Goal: Task Accomplishment & Management: Manage account settings

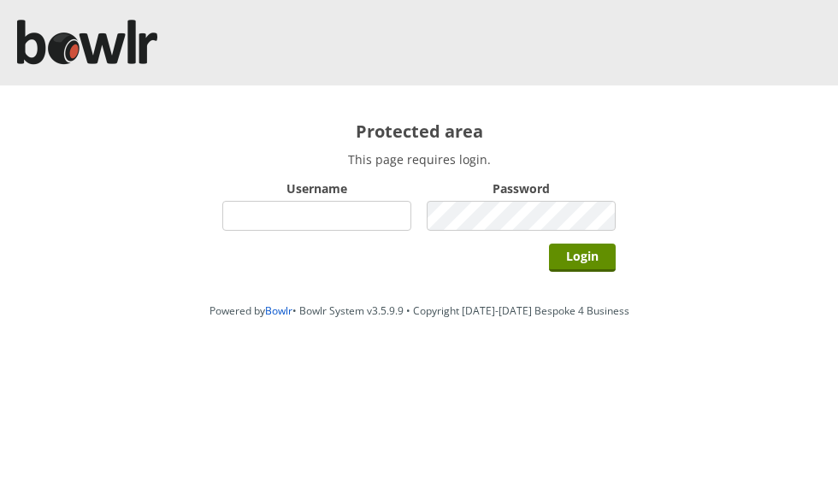
scroll to position [142, 0]
type input "grahamw"
click at [584, 258] on input "Login" at bounding box center [582, 258] width 67 height 28
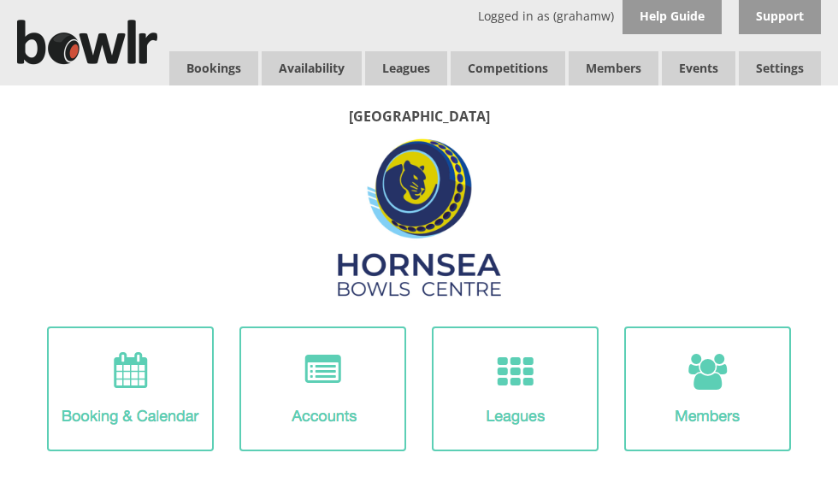
click at [536, 382] on img at bounding box center [515, 389] width 167 height 125
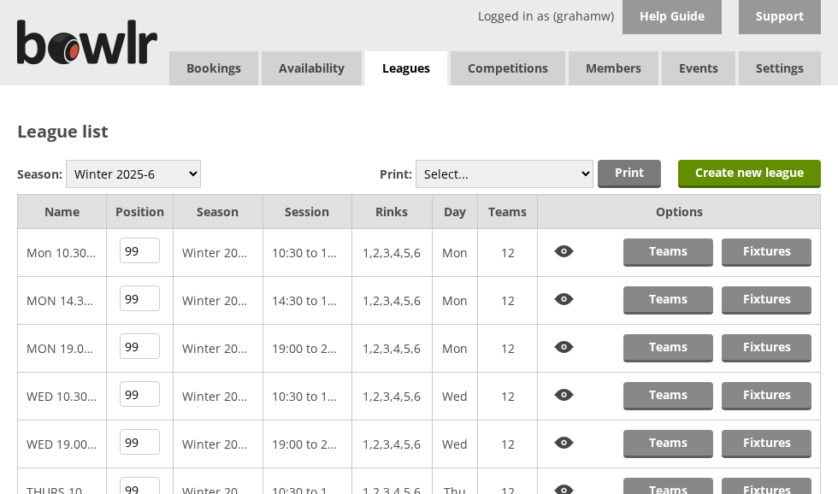
click at [779, 242] on link "Fixtures" at bounding box center [767, 253] width 90 height 28
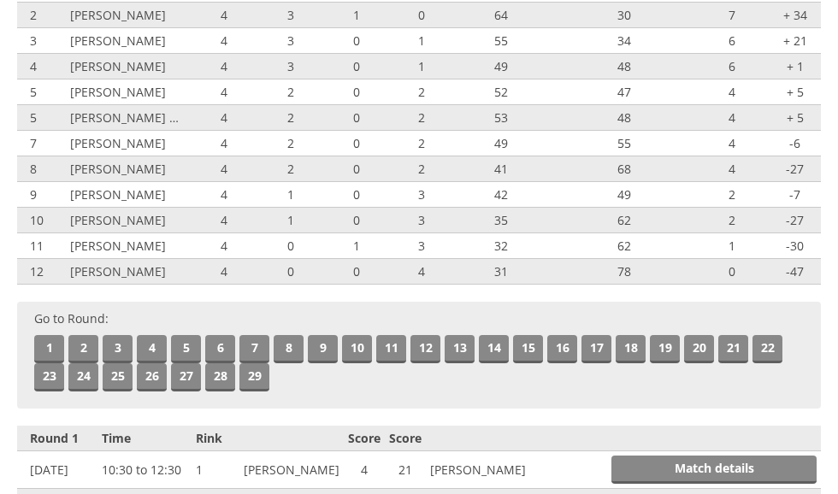
scroll to position [260, 0]
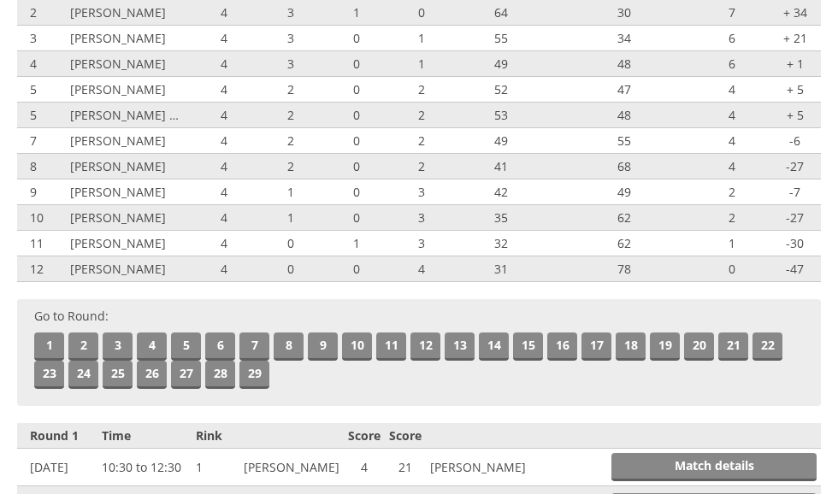
click at [187, 352] on link "5" at bounding box center [186, 347] width 30 height 28
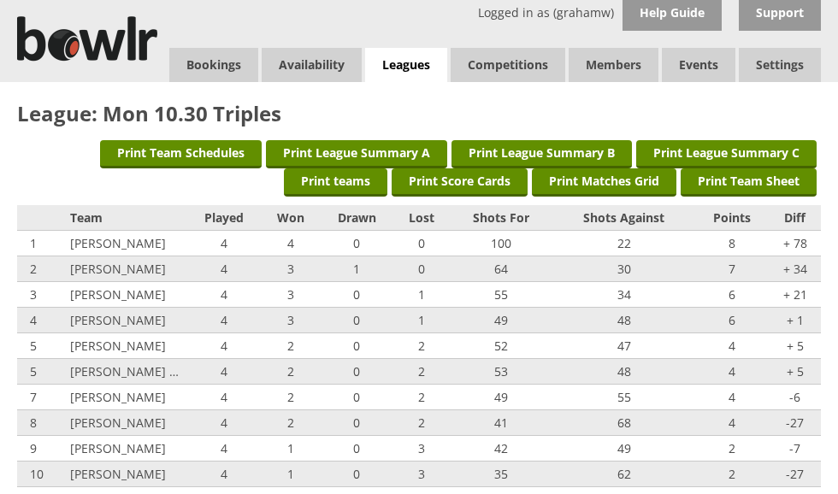
scroll to position [0, 0]
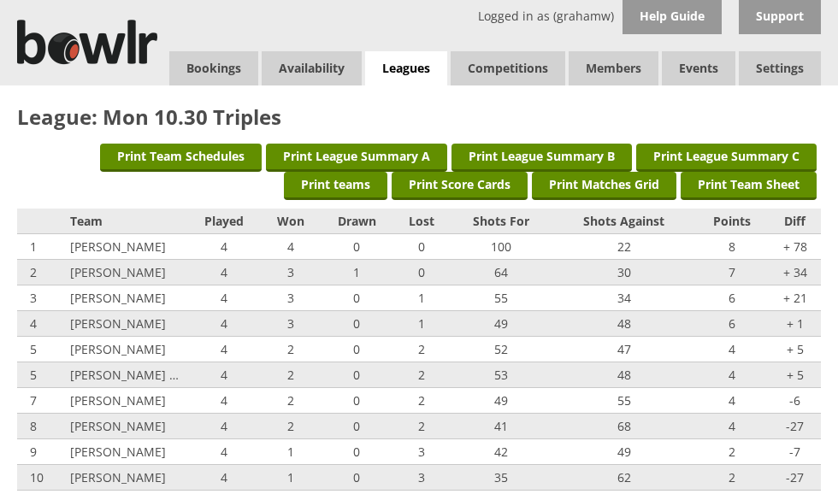
click at [421, 60] on link "Leagues" at bounding box center [406, 68] width 82 height 35
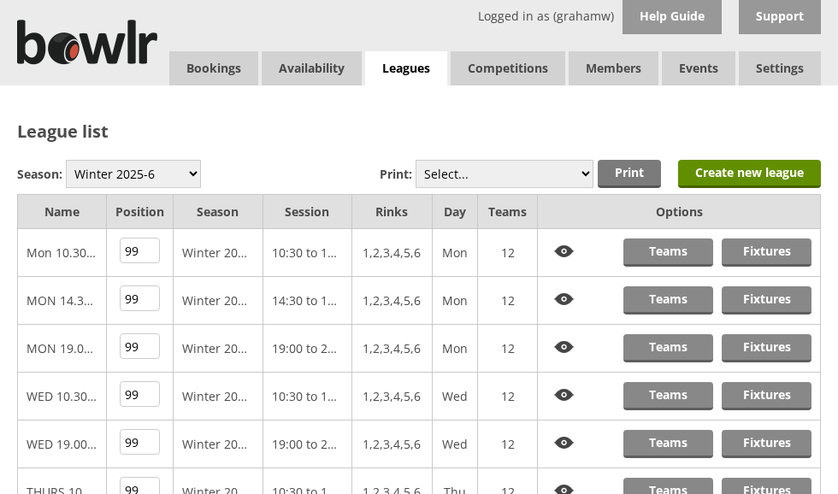
click at [680, 246] on link "Teams" at bounding box center [669, 253] width 90 height 28
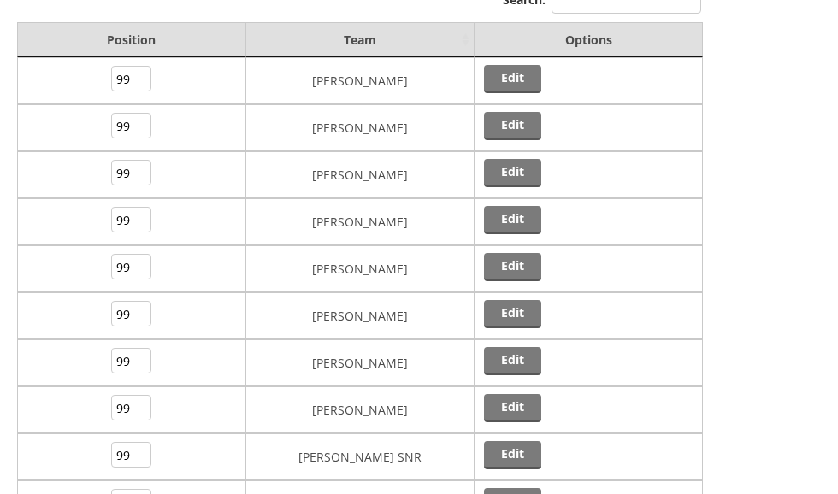
scroll to position [175, 0]
click at [514, 79] on link "Edit" at bounding box center [512, 79] width 57 height 28
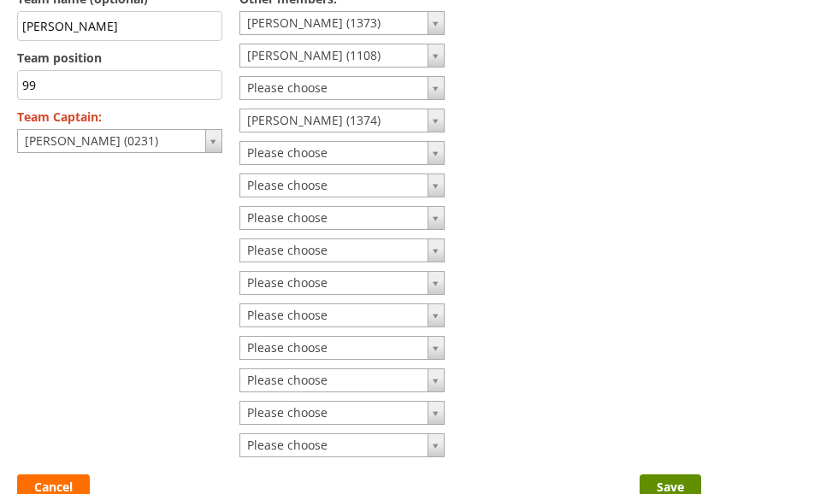
scroll to position [177, 0]
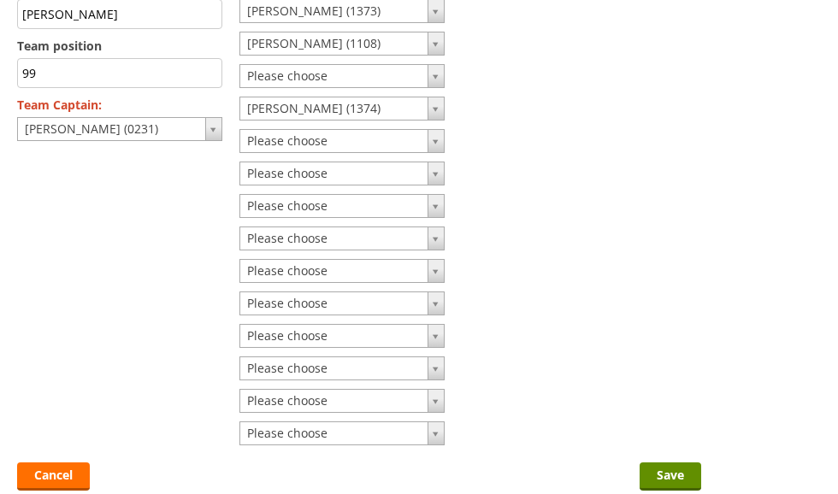
click at [671, 465] on input "Save" at bounding box center [671, 477] width 62 height 28
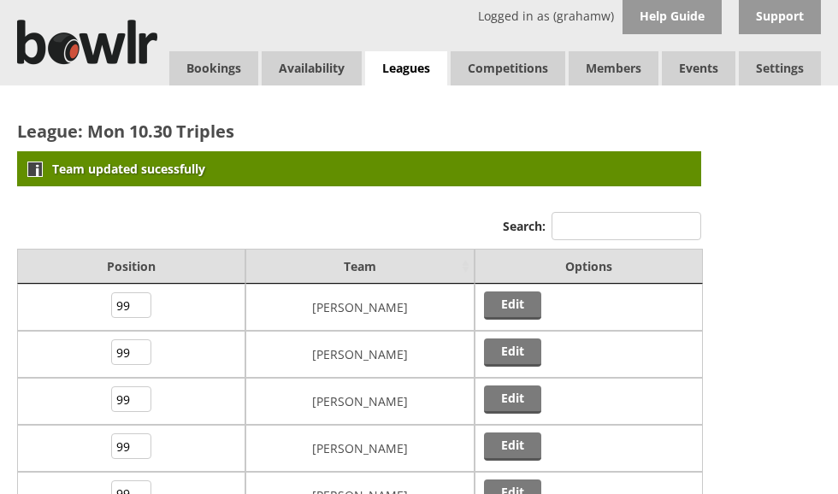
click at [423, 62] on link "Leagues" at bounding box center [406, 68] width 82 height 35
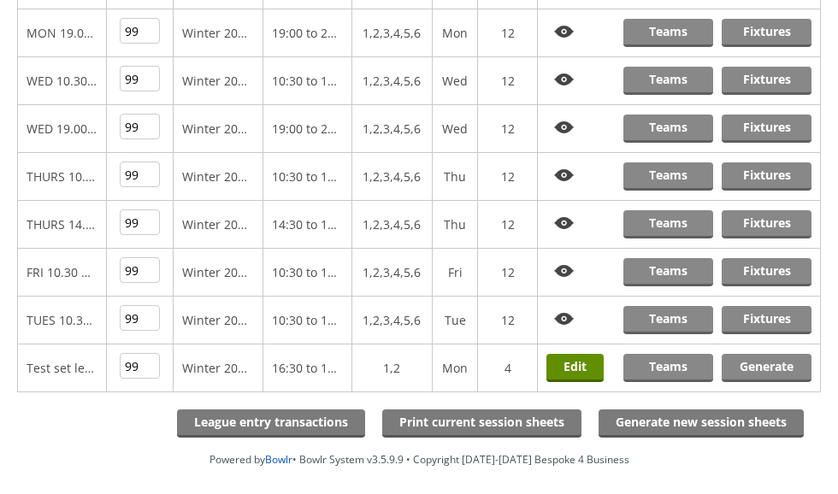
scroll to position [317, 0]
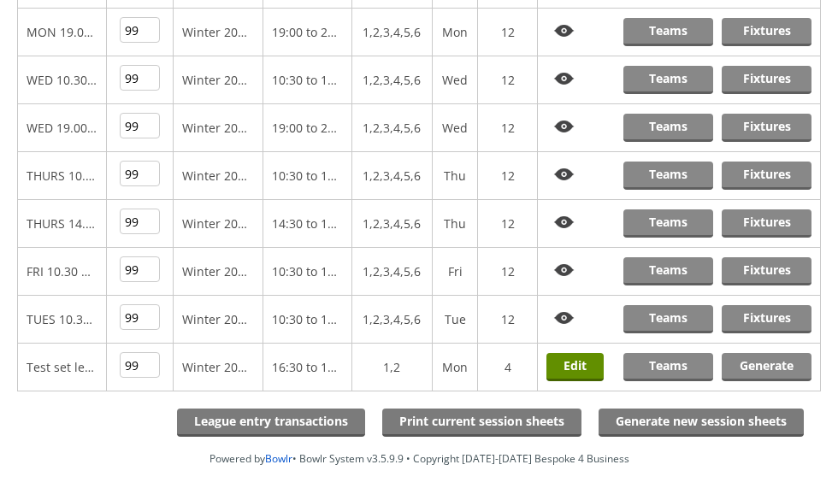
click at [675, 172] on link "Teams" at bounding box center [669, 176] width 90 height 28
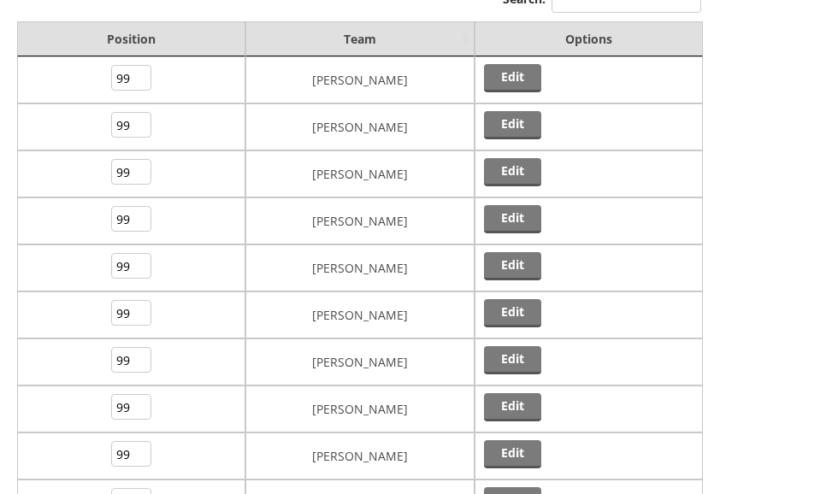
scroll to position [175, 0]
click at [513, 124] on link "Edit" at bounding box center [512, 125] width 57 height 28
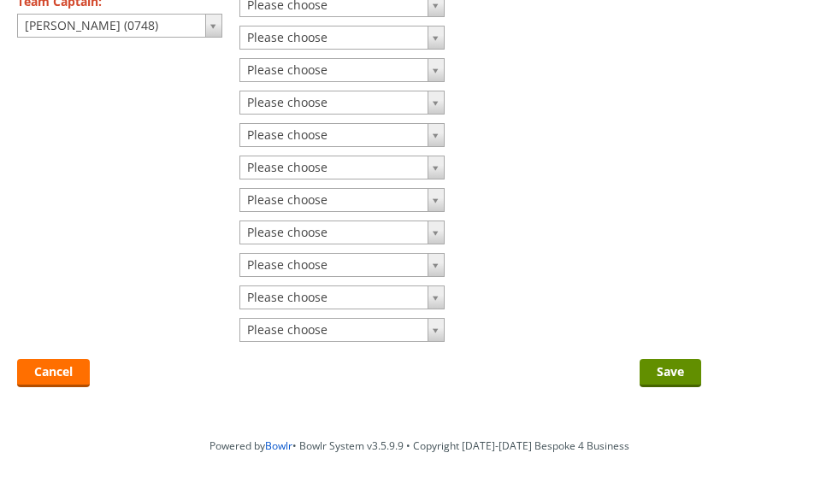
scroll to position [281, 0]
click at [63, 376] on link "Cancel" at bounding box center [53, 373] width 73 height 28
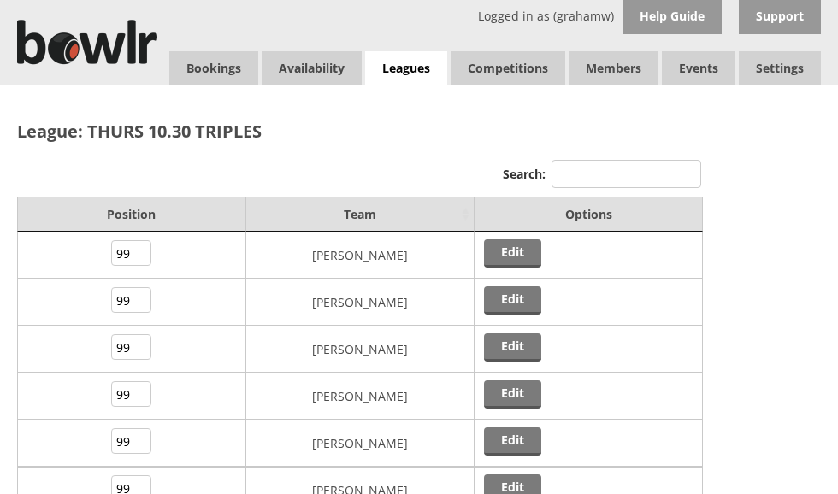
click at [411, 65] on link "Leagues" at bounding box center [406, 68] width 82 height 35
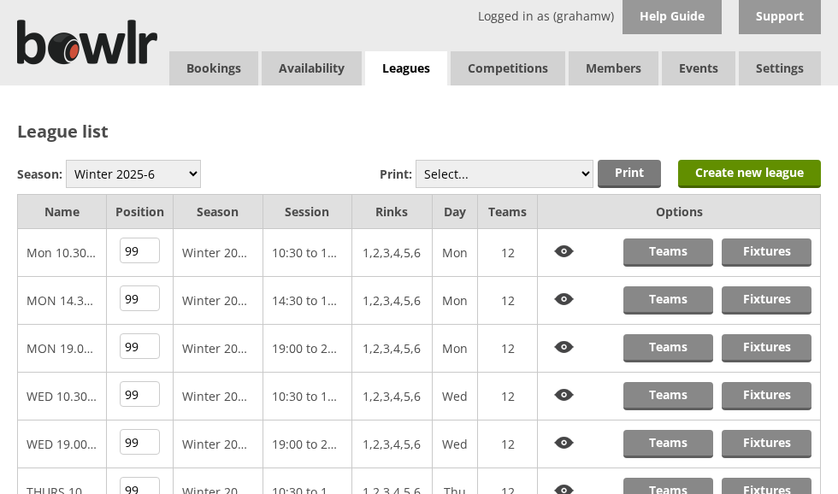
click at [675, 243] on link "Teams" at bounding box center [669, 253] width 90 height 28
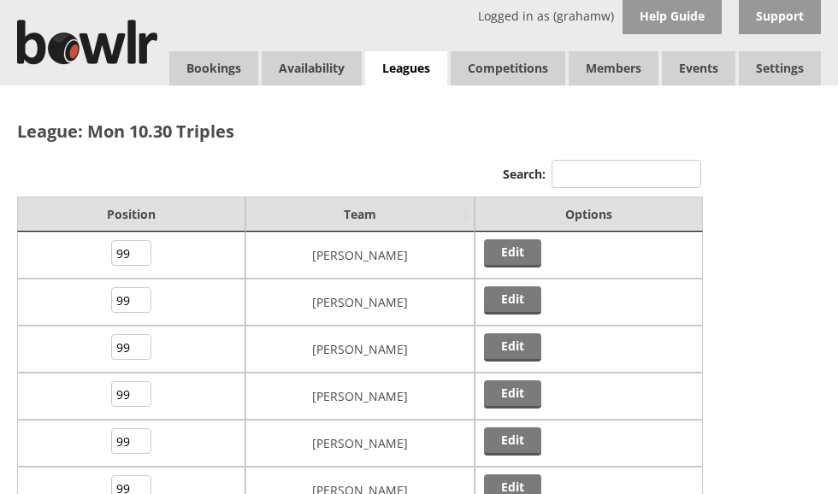
click at [414, 64] on link "Leagues" at bounding box center [406, 68] width 82 height 35
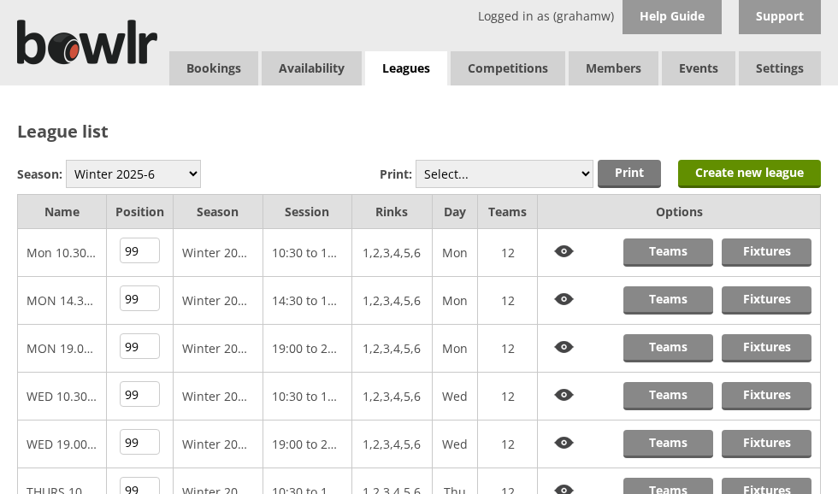
click at [771, 245] on link "Fixtures" at bounding box center [767, 253] width 90 height 28
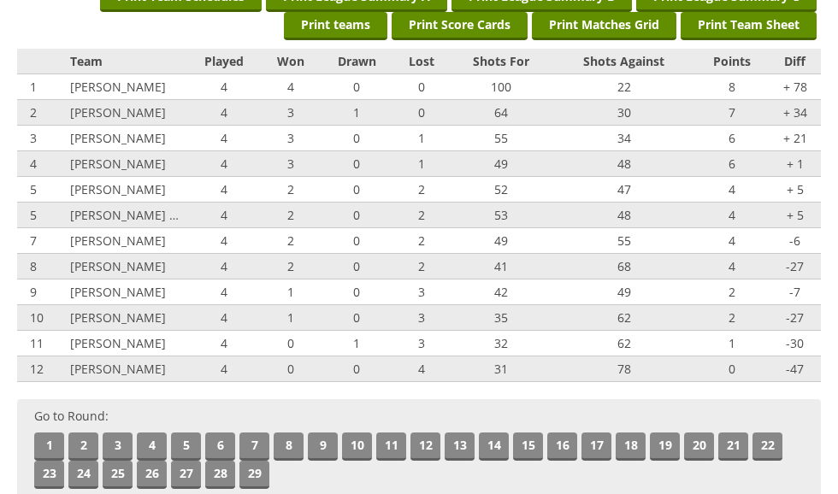
scroll to position [162, 0]
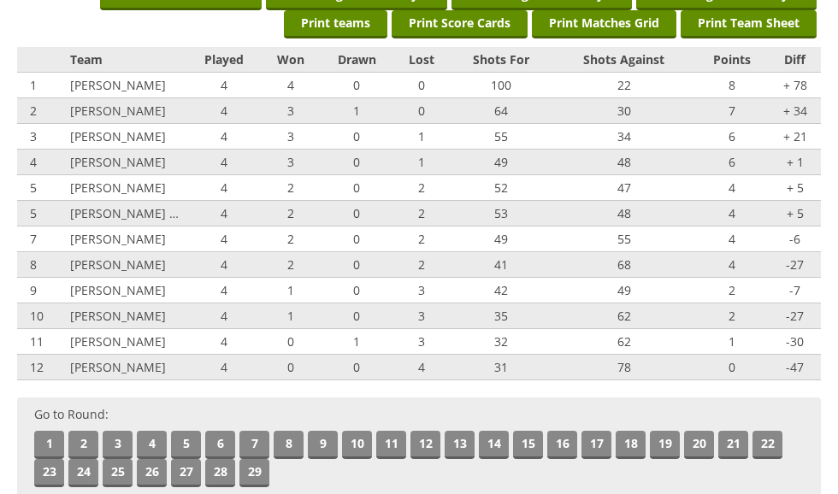
click at [191, 446] on link "5" at bounding box center [186, 445] width 30 height 28
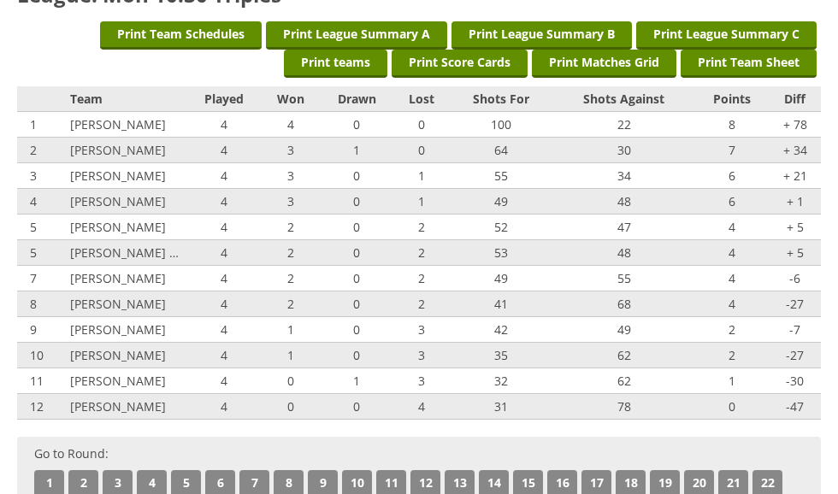
scroll to position [0, 0]
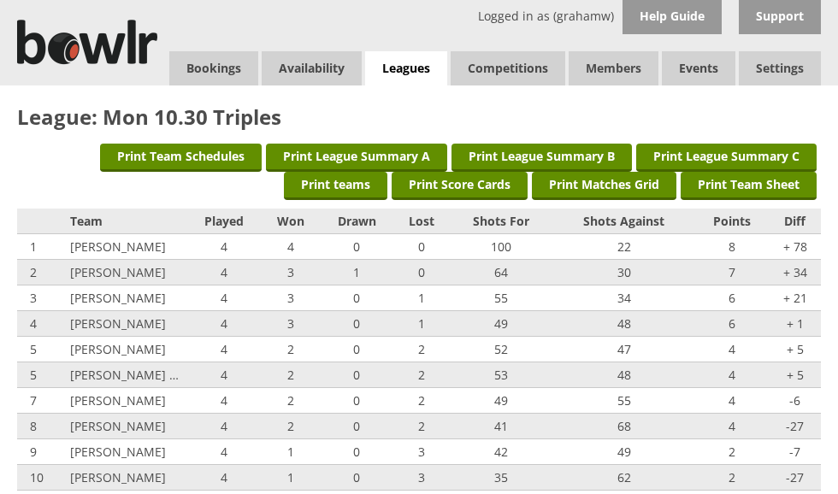
click at [414, 65] on link "Leagues" at bounding box center [406, 68] width 82 height 35
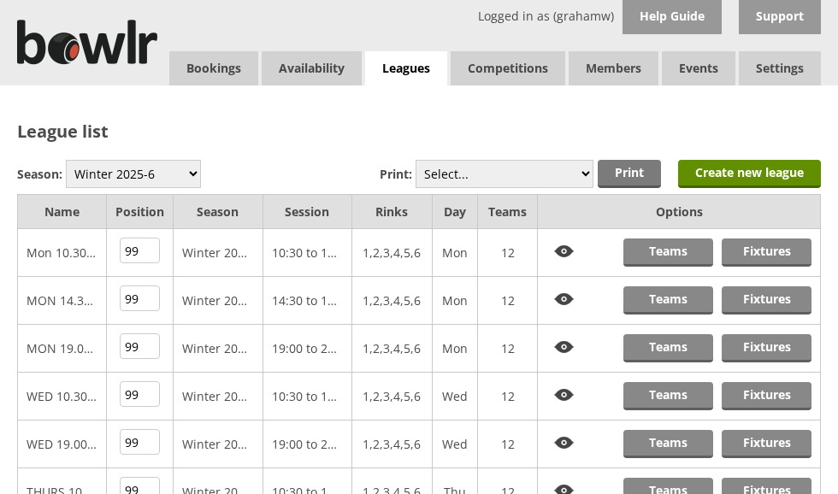
click at [680, 253] on link "Teams" at bounding box center [669, 253] width 90 height 28
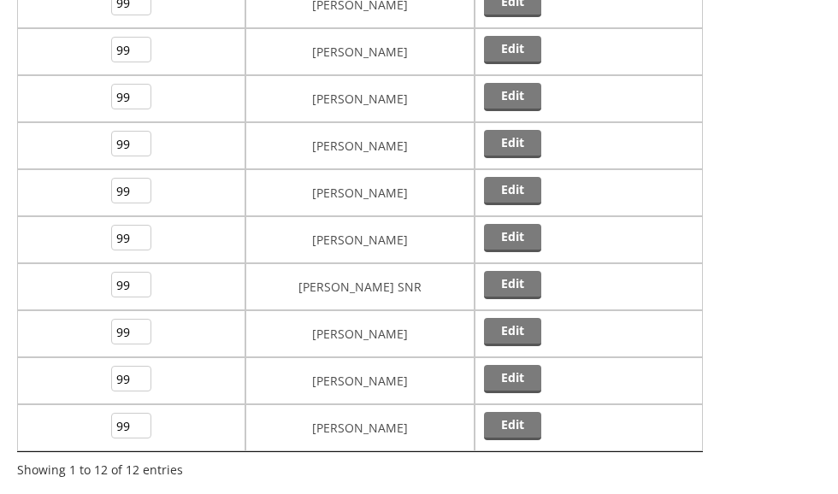
scroll to position [364, 0]
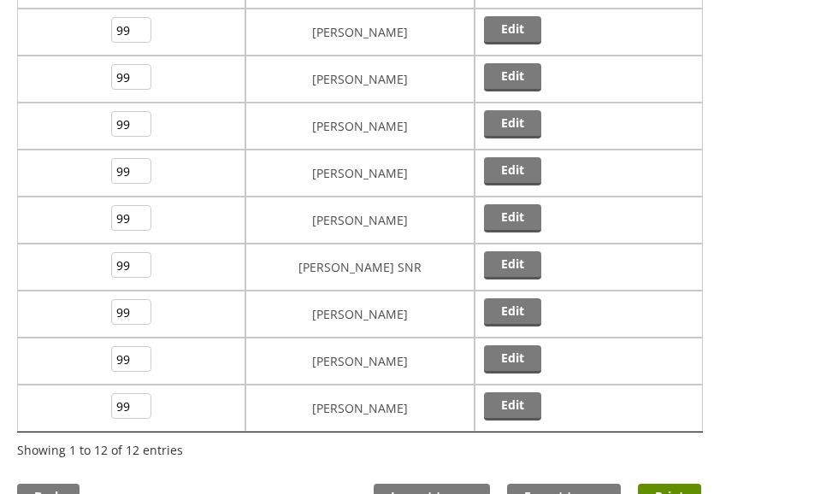
click at [512, 359] on link "Edit" at bounding box center [512, 360] width 57 height 28
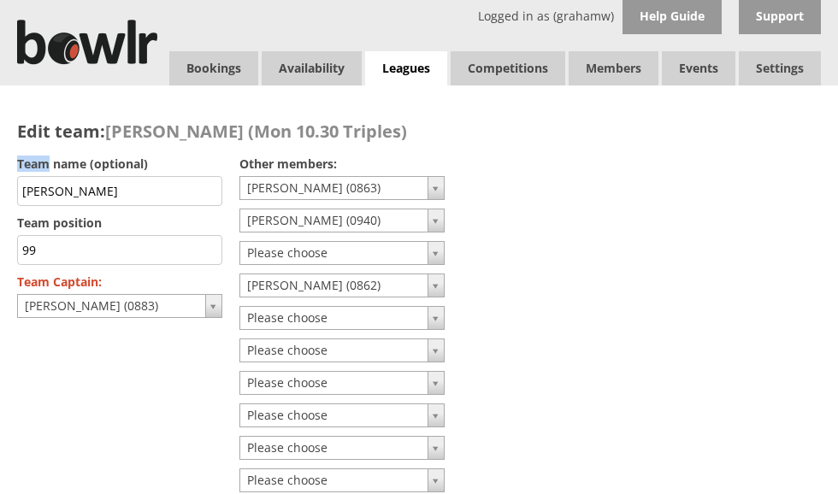
click at [417, 64] on link "Leagues" at bounding box center [406, 68] width 82 height 35
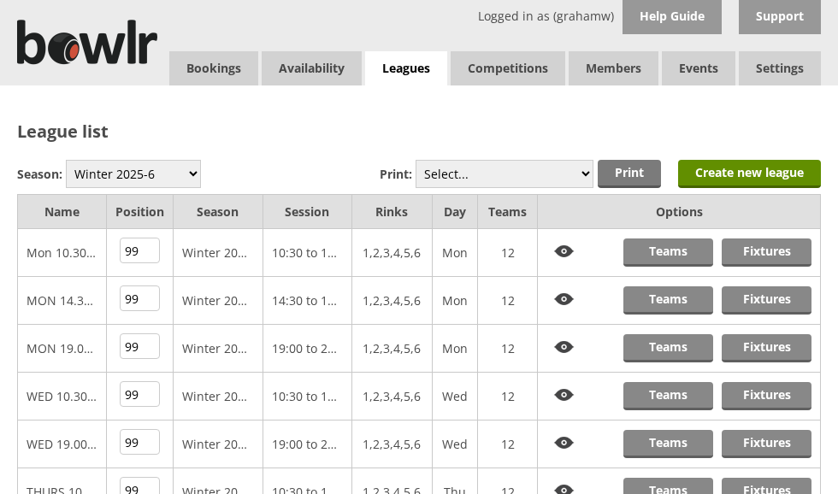
click at [0, 0] on link "Log Out" at bounding box center [0, 0] width 0 height 0
